Goal: Task Accomplishment & Management: Use online tool/utility

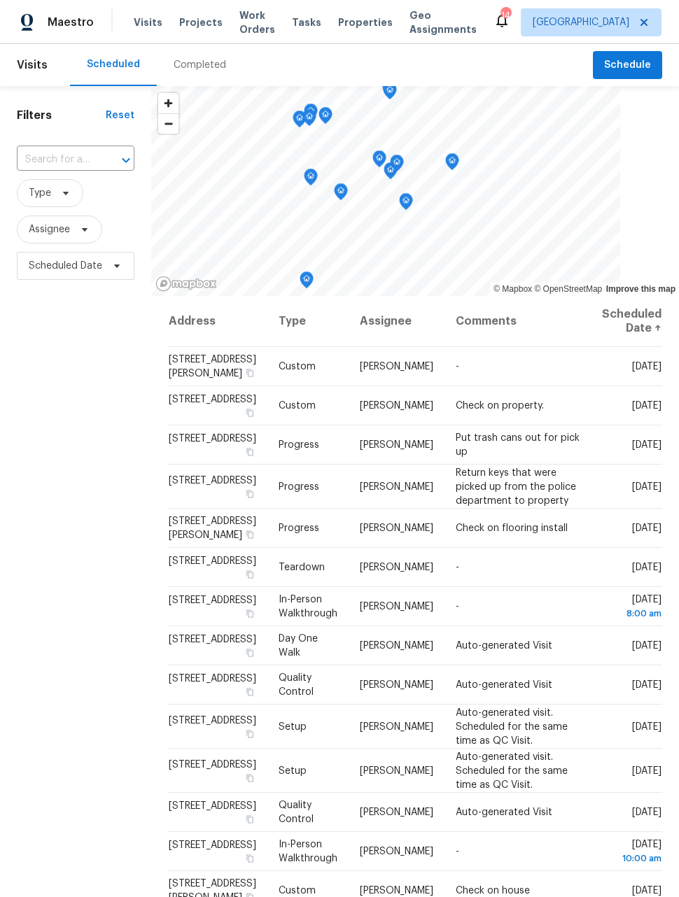
click at [243, 29] on span "Work Orders" at bounding box center [257, 22] width 36 height 28
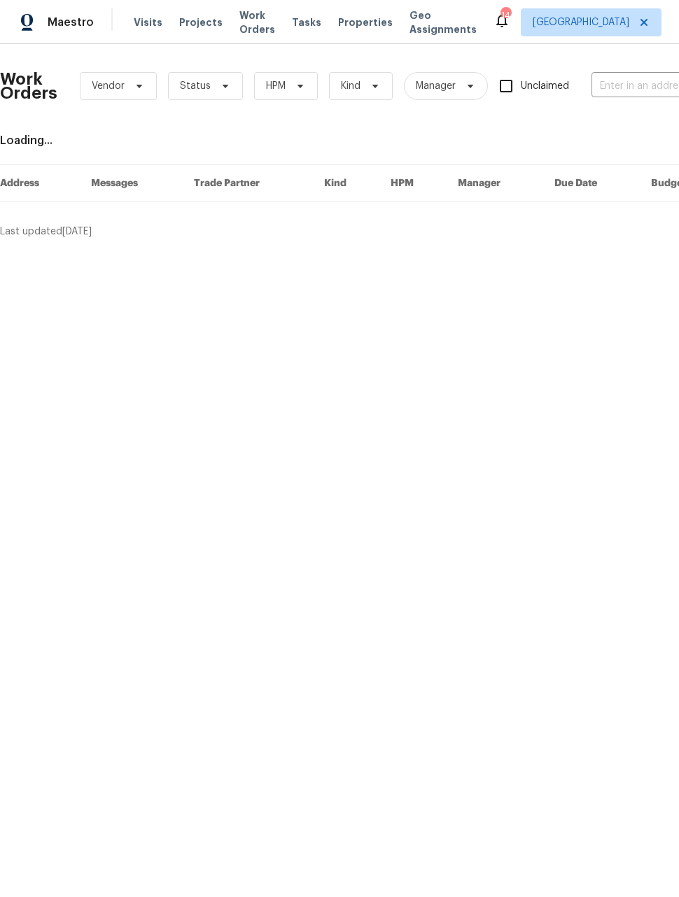
click at [621, 87] on input "text" at bounding box center [661, 87] width 140 height 22
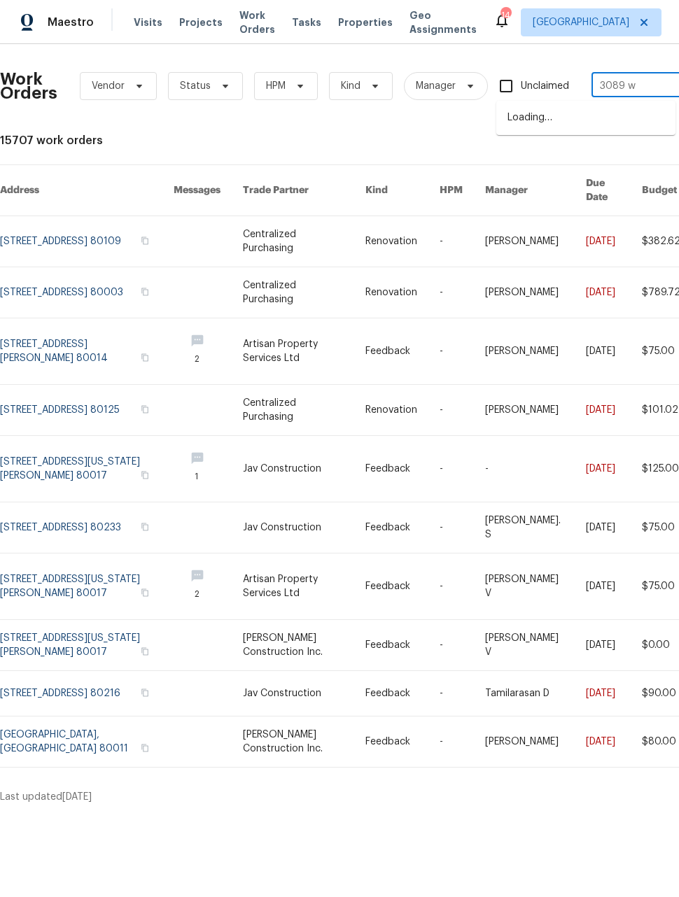
type input "3089 w"
click at [580, 127] on li "[STREET_ADDRESS]" at bounding box center [585, 117] width 179 height 23
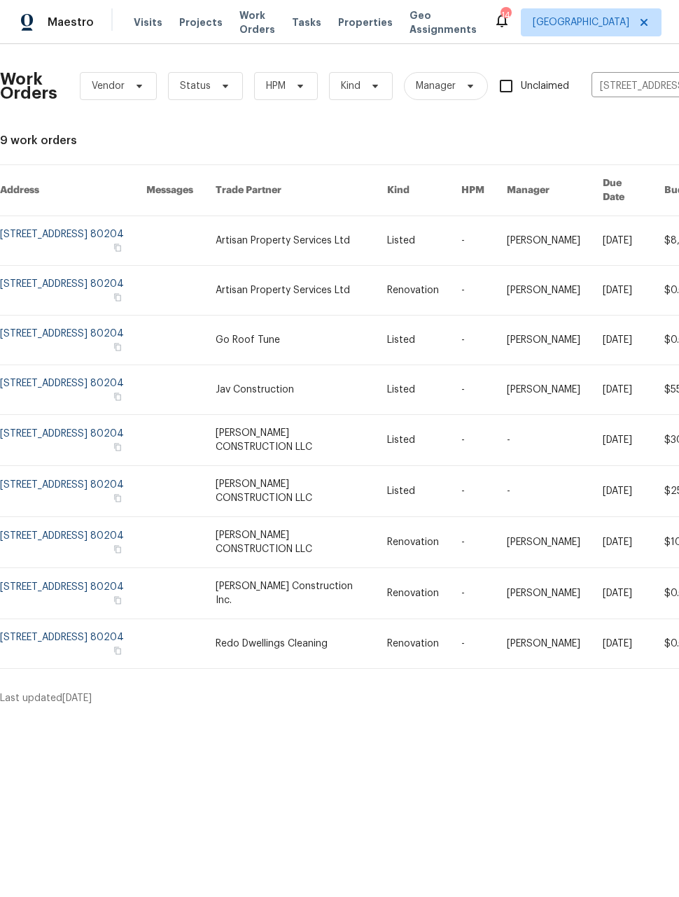
click at [40, 220] on link at bounding box center [73, 240] width 146 height 49
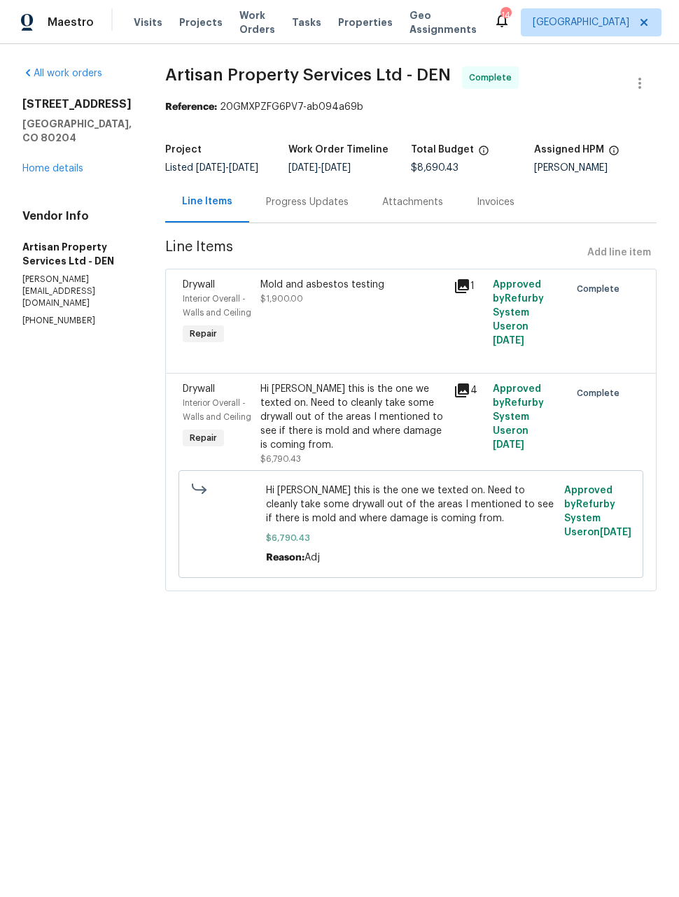
click at [458, 399] on icon at bounding box center [461, 390] width 17 height 17
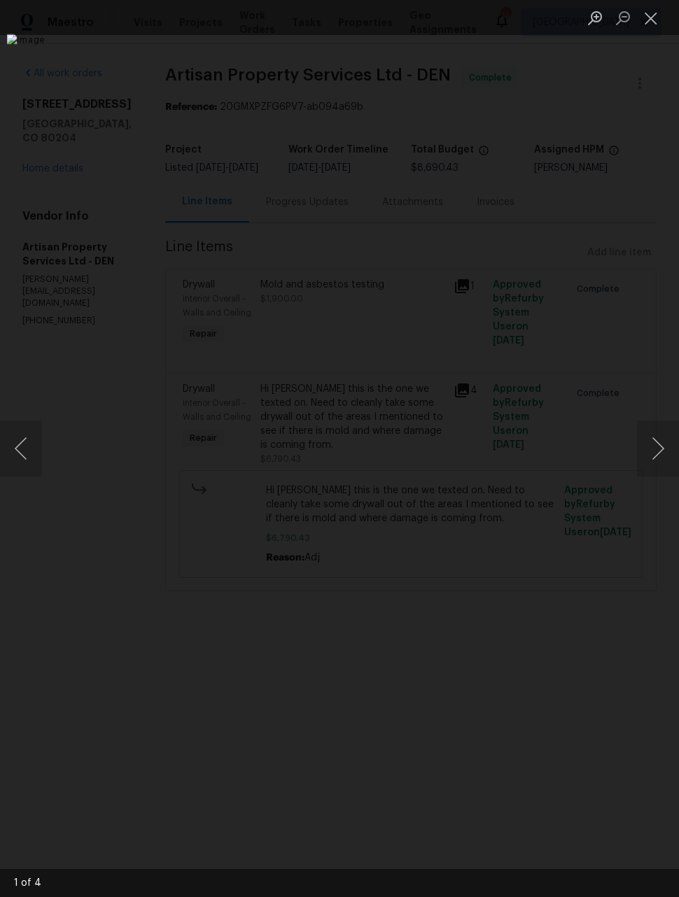
click at [626, 484] on img "Lightbox" at bounding box center [321, 448] width 628 height 829
click at [644, 22] on button "Close lightbox" at bounding box center [651, 18] width 28 height 24
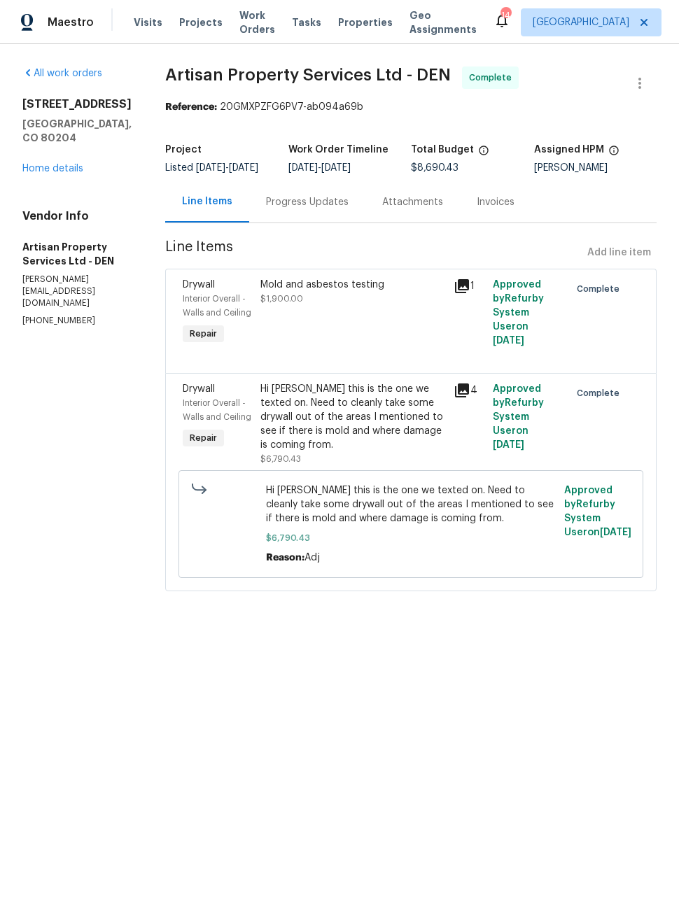
click at [456, 293] on icon at bounding box center [462, 286] width 14 height 14
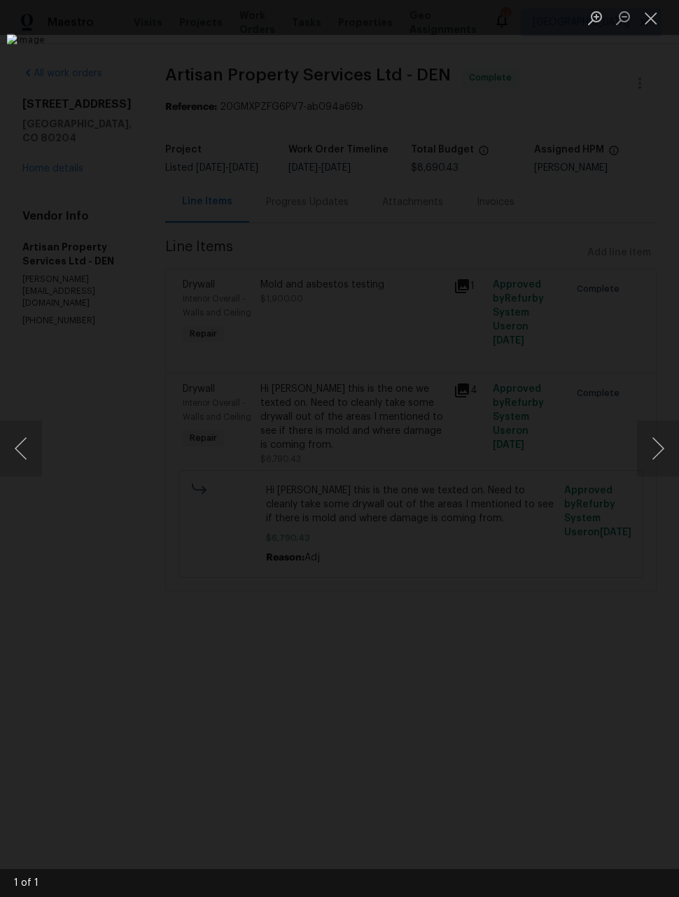
click at [644, 19] on button "Close lightbox" at bounding box center [651, 18] width 28 height 24
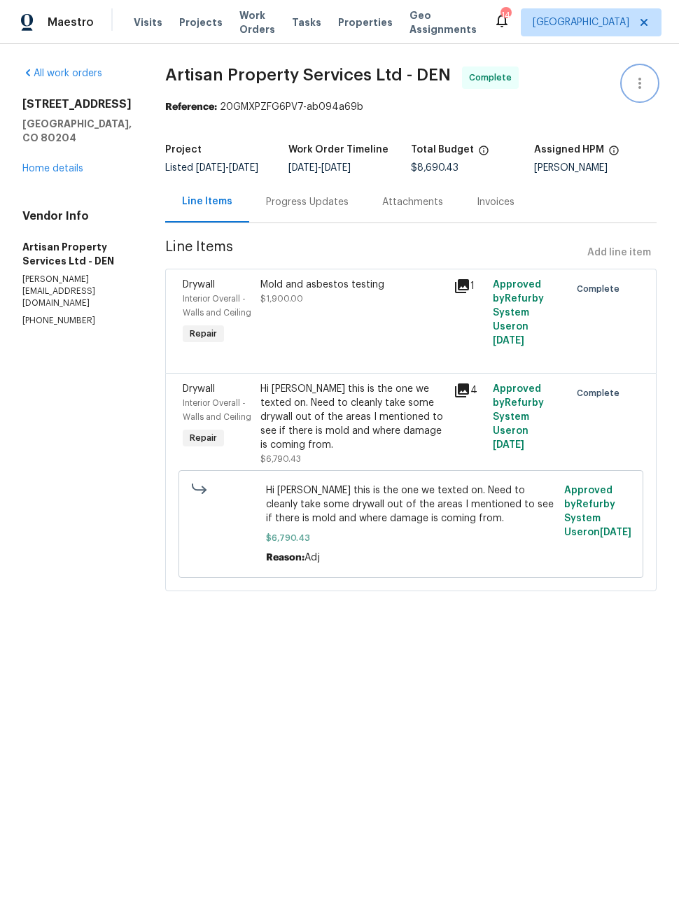
click at [637, 87] on icon "button" at bounding box center [639, 83] width 17 height 17
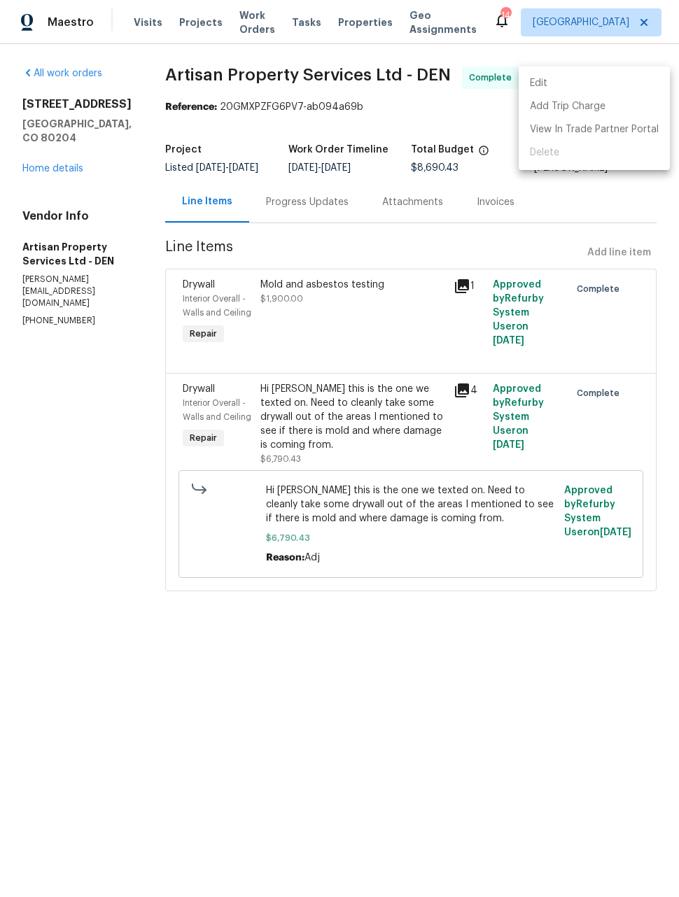
click at [614, 192] on div at bounding box center [339, 448] width 679 height 897
click at [47, 170] on link "Home details" at bounding box center [52, 169] width 61 height 10
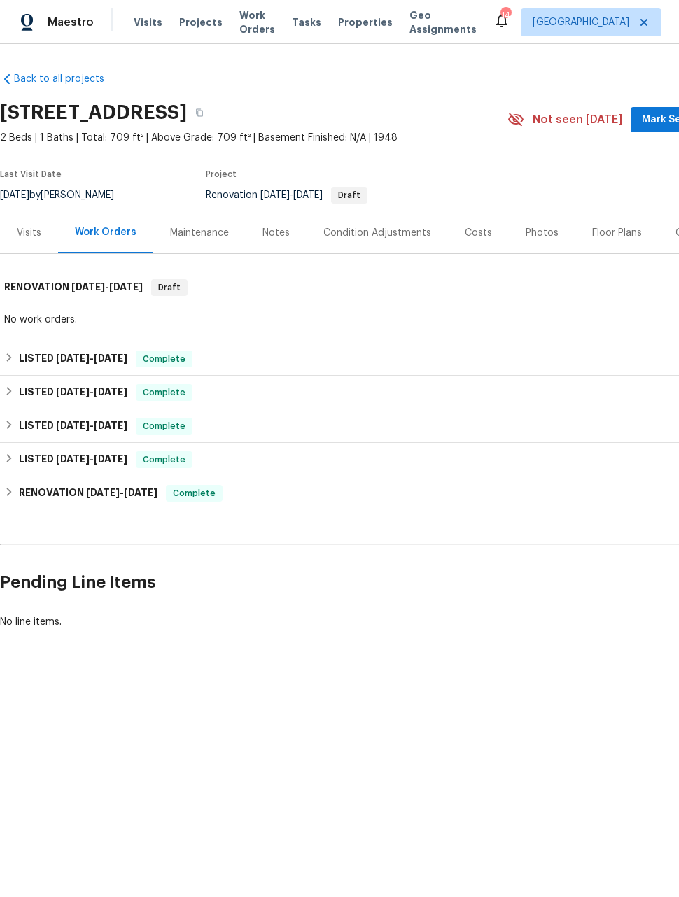
click at [267, 231] on div "Notes" at bounding box center [275, 233] width 27 height 14
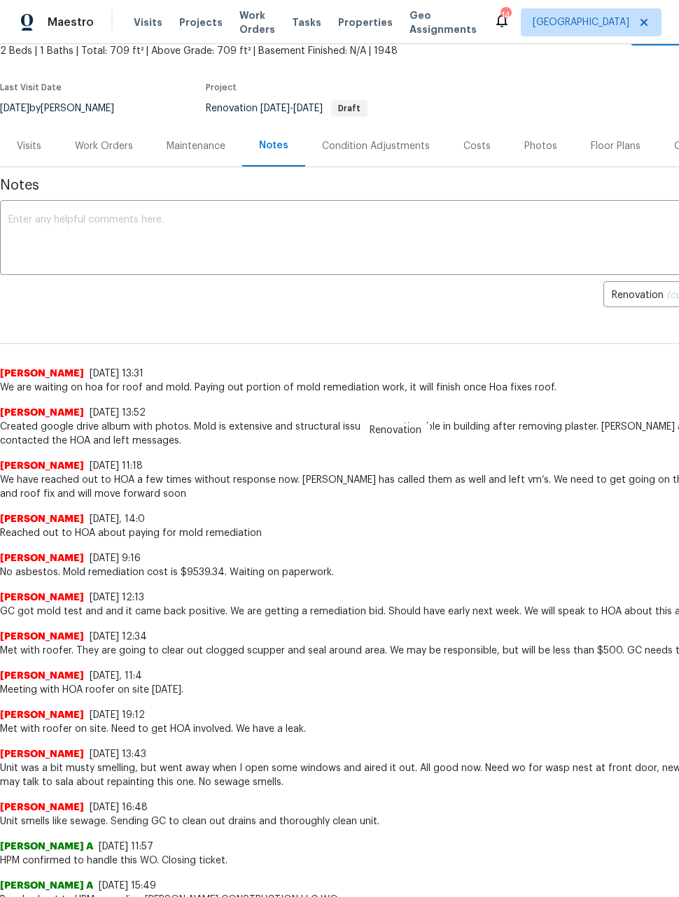
scroll to position [88, 0]
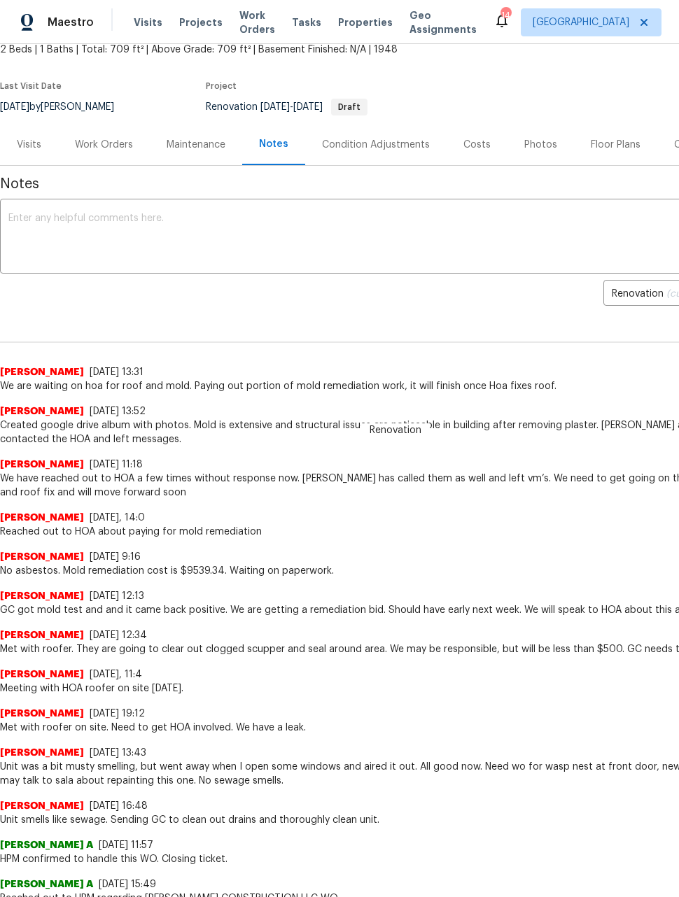
click at [66, 25] on span "Maestro" at bounding box center [71, 22] width 46 height 14
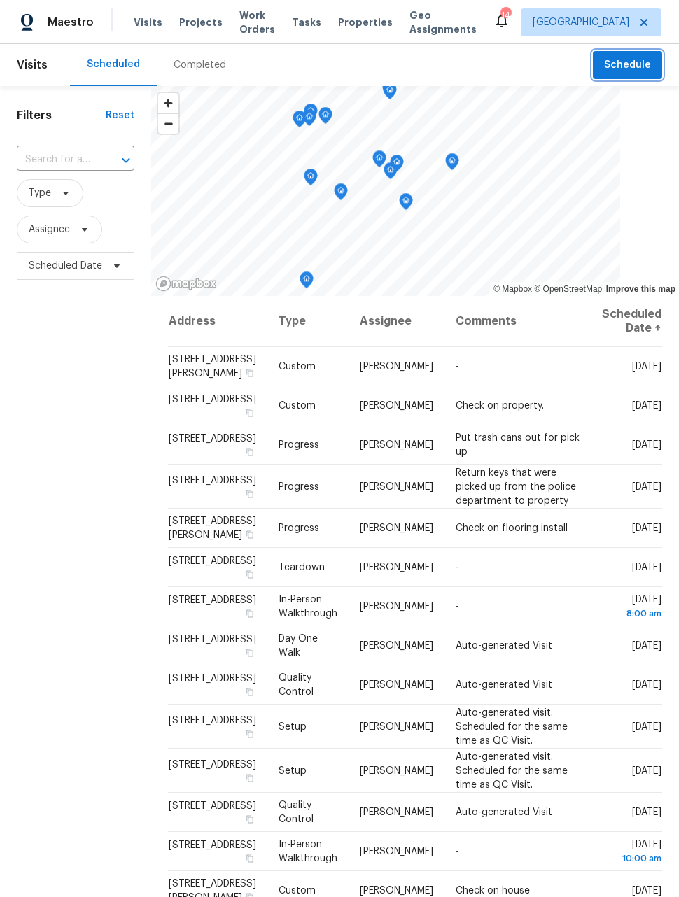
click at [634, 66] on span "Schedule" at bounding box center [627, 65] width 47 height 17
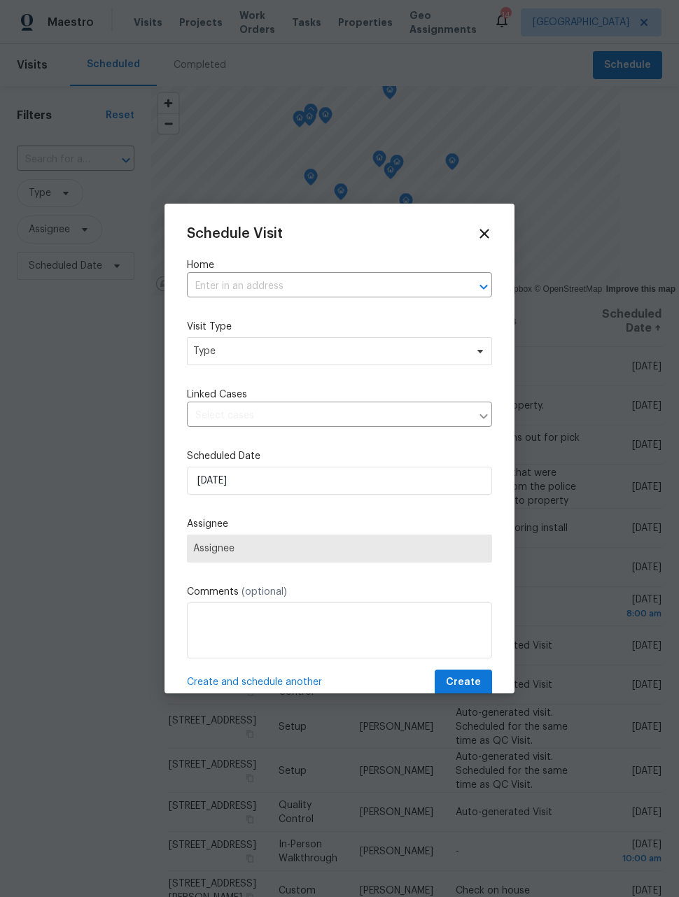
click at [376, 295] on input "text" at bounding box center [320, 287] width 266 height 22
type input "1200 Iola"
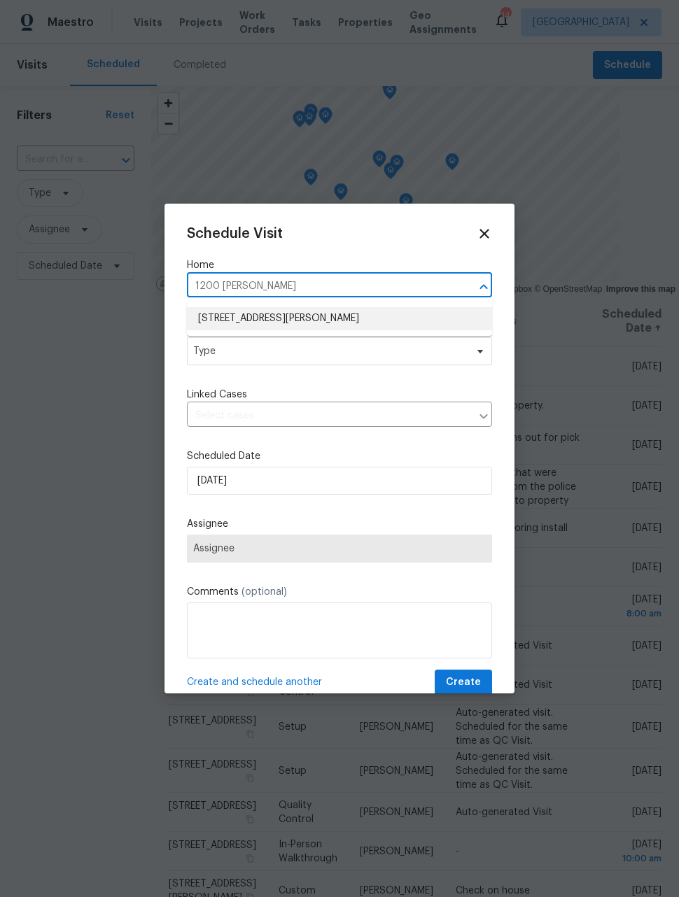
click at [345, 316] on li "[STREET_ADDRESS][PERSON_NAME]" at bounding box center [339, 318] width 305 height 23
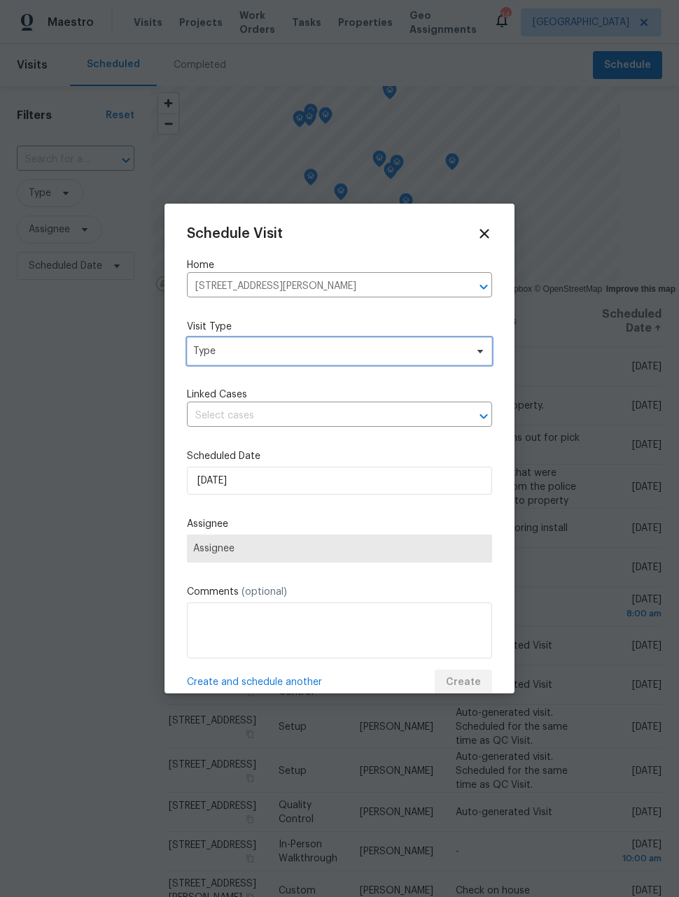
click at [348, 354] on span "Type" at bounding box center [329, 351] width 272 height 14
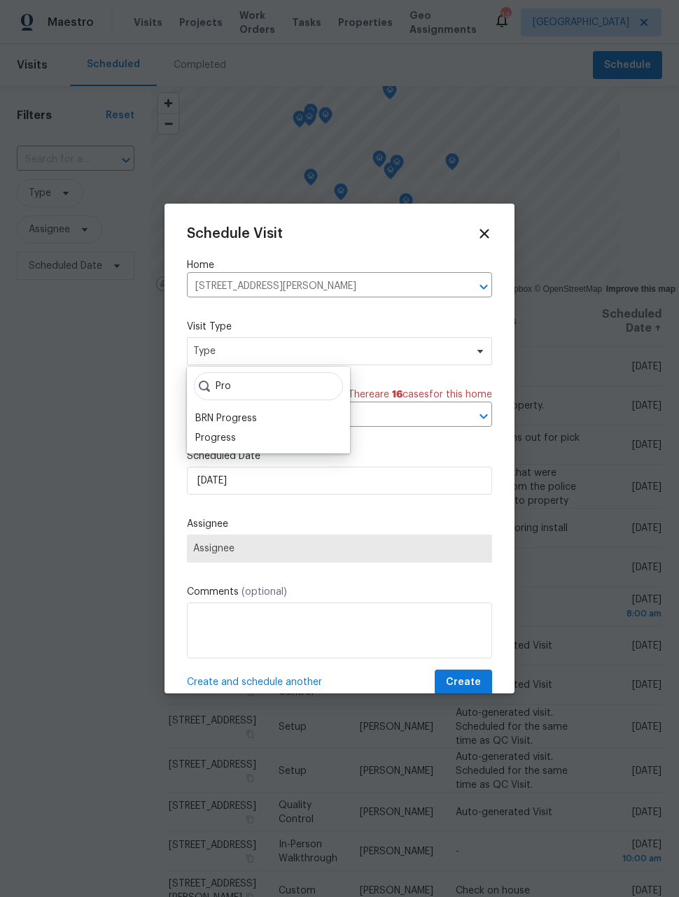
type input "Pro"
click at [233, 433] on div "Progress" at bounding box center [215, 438] width 41 height 14
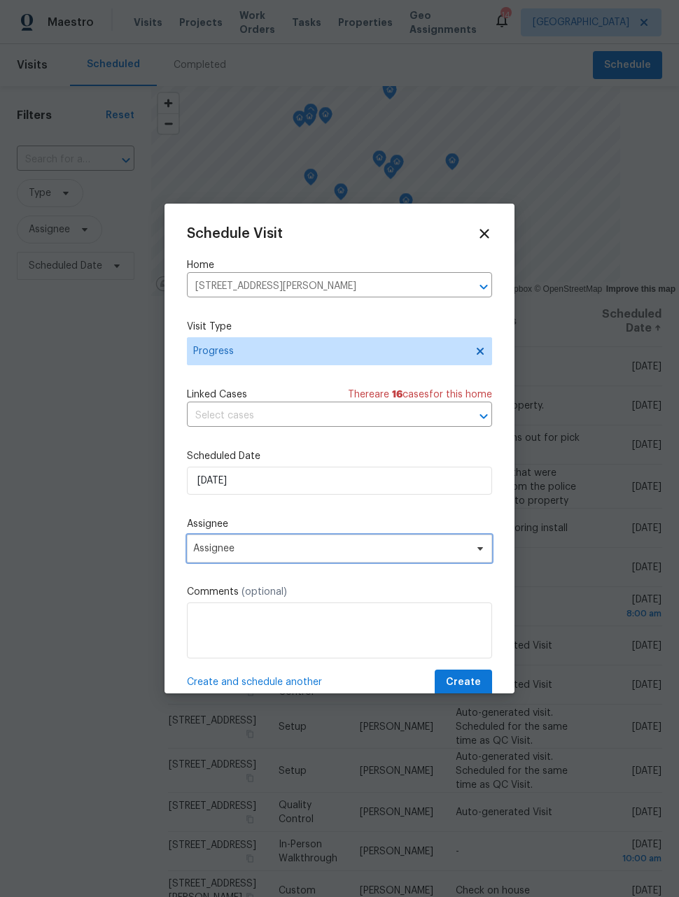
click at [292, 554] on span "Assignee" at bounding box center [330, 548] width 274 height 11
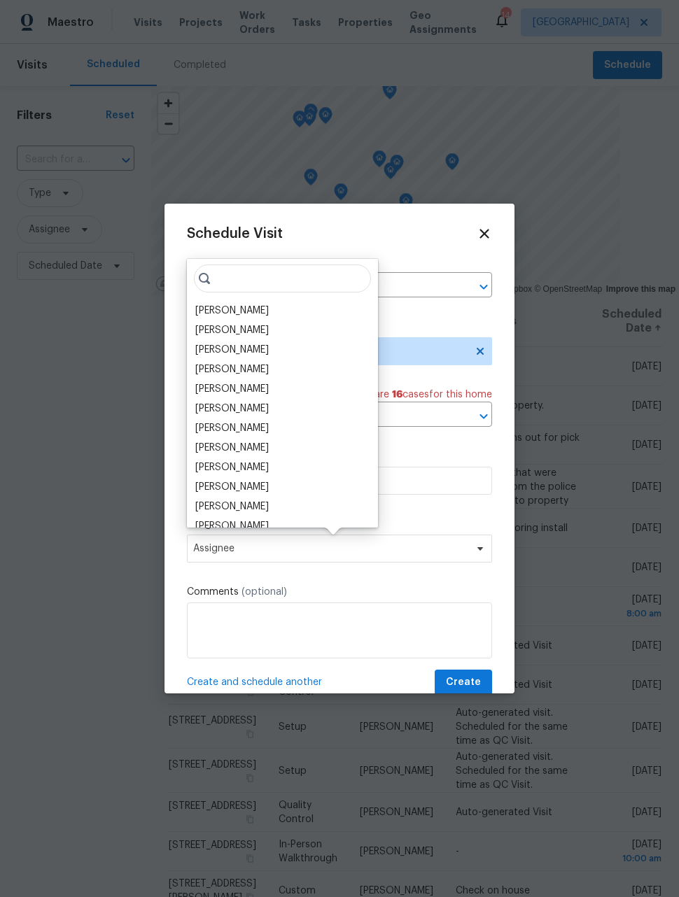
click at [264, 309] on div "[PERSON_NAME]" at bounding box center [282, 311] width 183 height 20
click at [261, 312] on div "[PERSON_NAME]" at bounding box center [282, 311] width 183 height 20
click at [240, 313] on div "[PERSON_NAME]" at bounding box center [231, 311] width 73 height 14
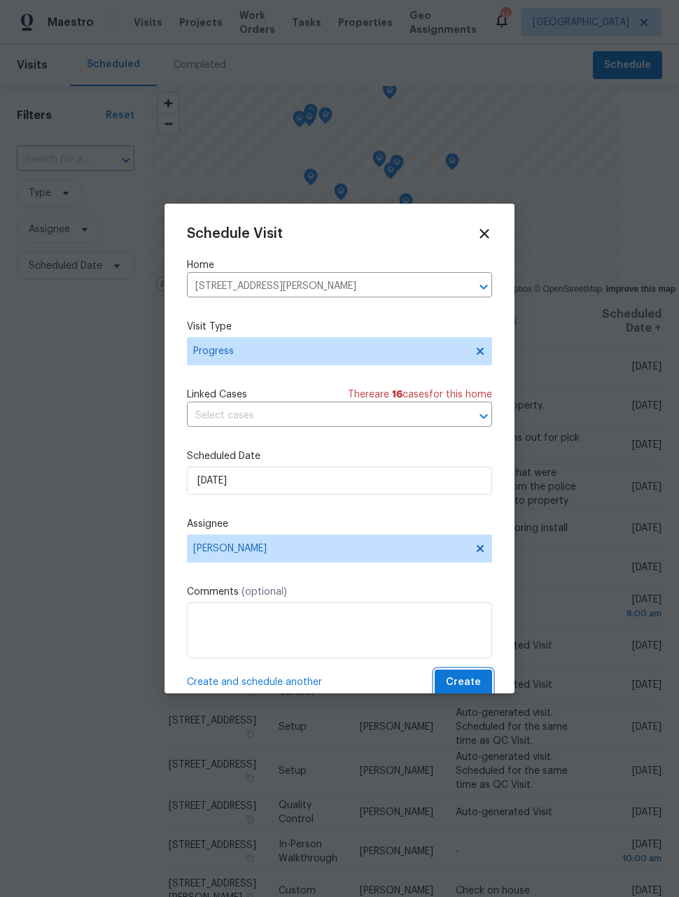
click at [472, 684] on span "Create" at bounding box center [463, 682] width 35 height 17
